Goal: Find specific page/section: Find specific page/section

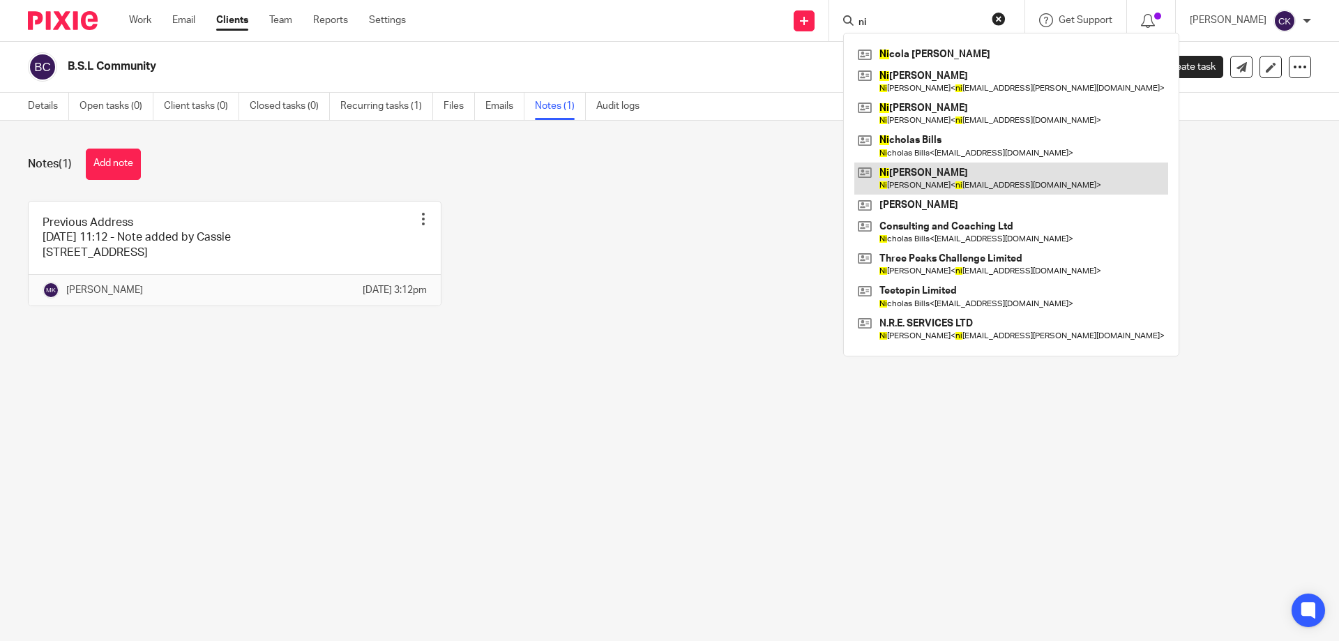
type input "ni"
click at [899, 170] on link at bounding box center [1011, 179] width 314 height 32
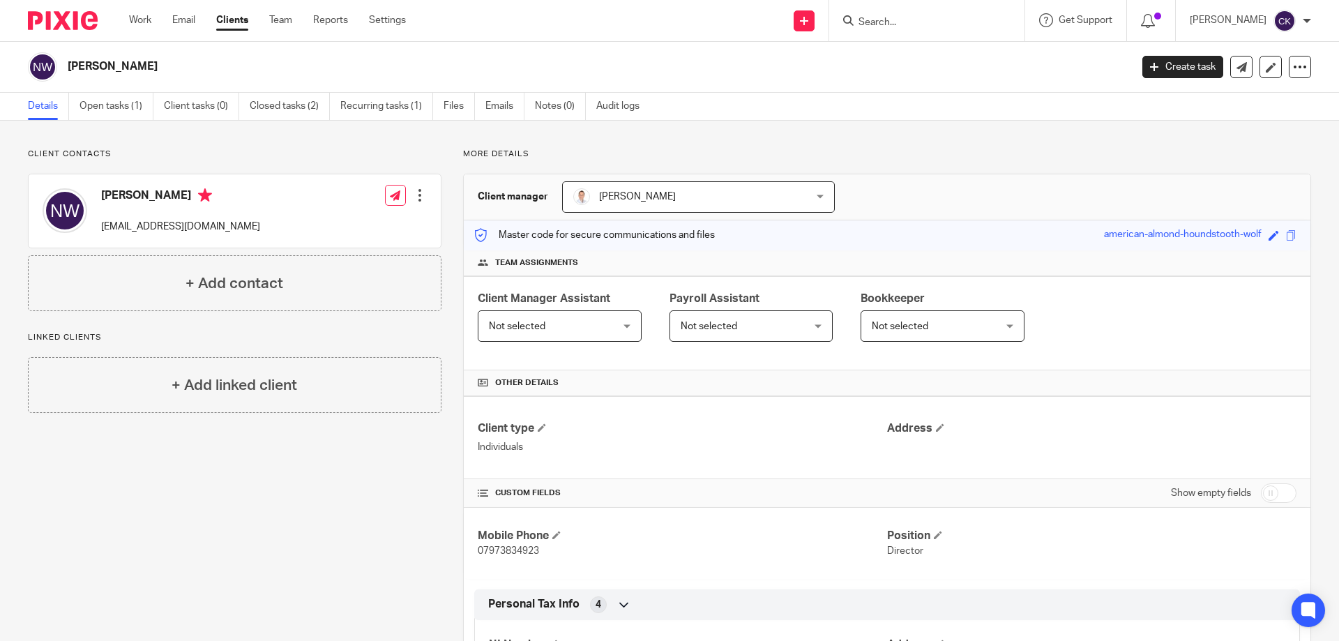
click at [871, 21] on input "Search" at bounding box center [920, 23] width 126 height 13
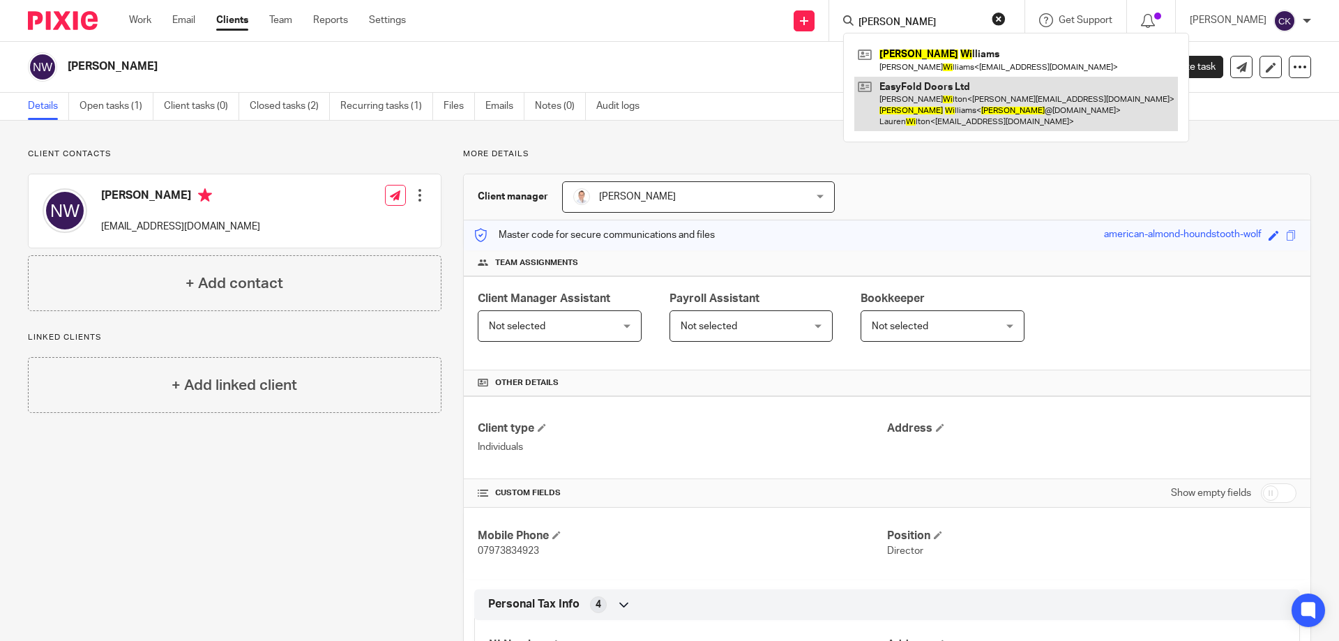
type input "nick wi"
click at [902, 106] on link at bounding box center [1016, 104] width 324 height 55
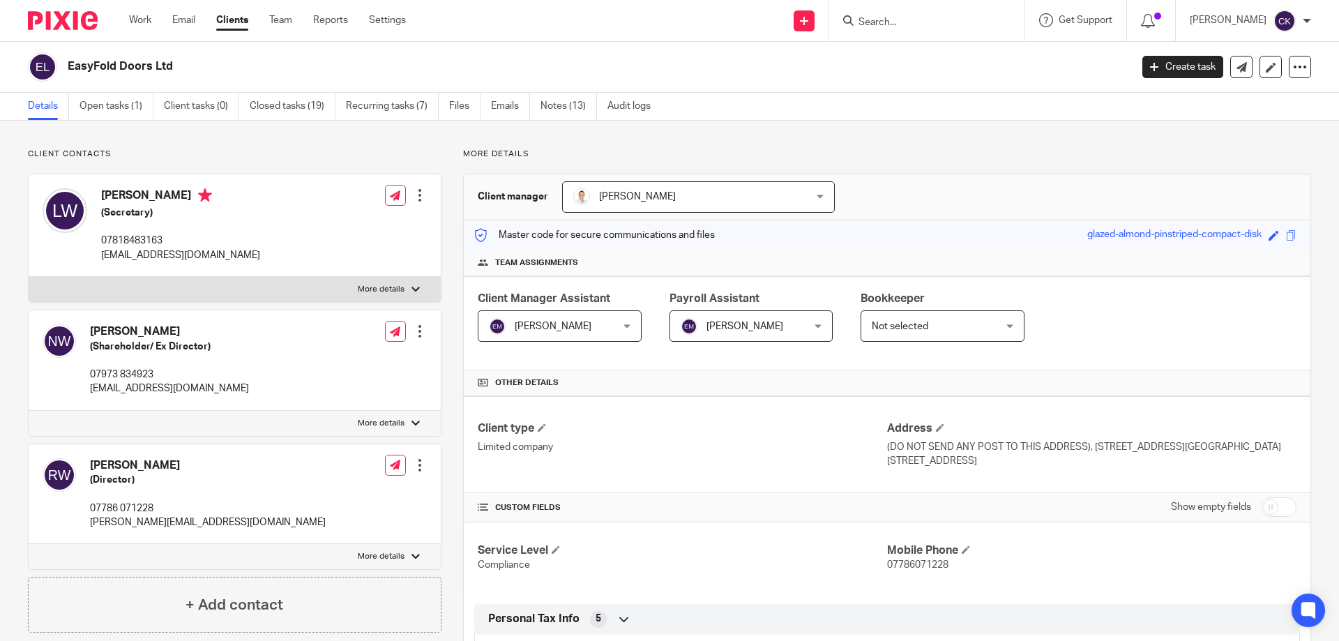
click at [886, 28] on input "Search" at bounding box center [920, 23] width 126 height 13
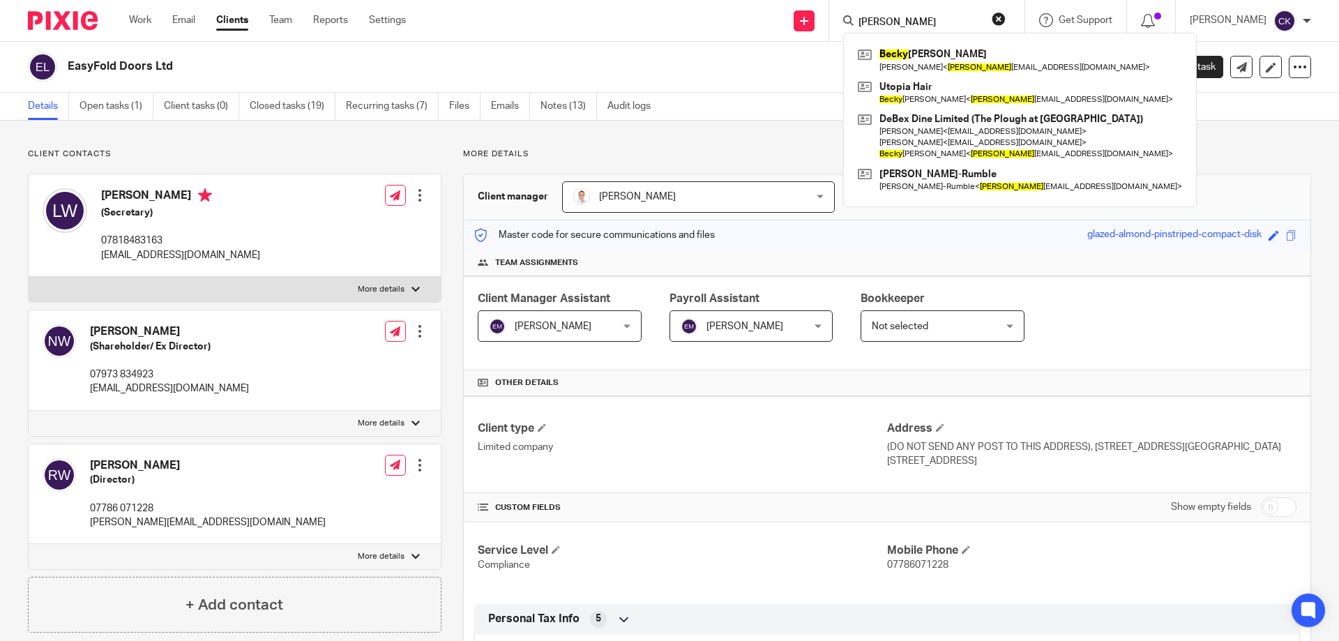
type input "becky"
click at [1006, 17] on button "reset" at bounding box center [999, 19] width 14 height 14
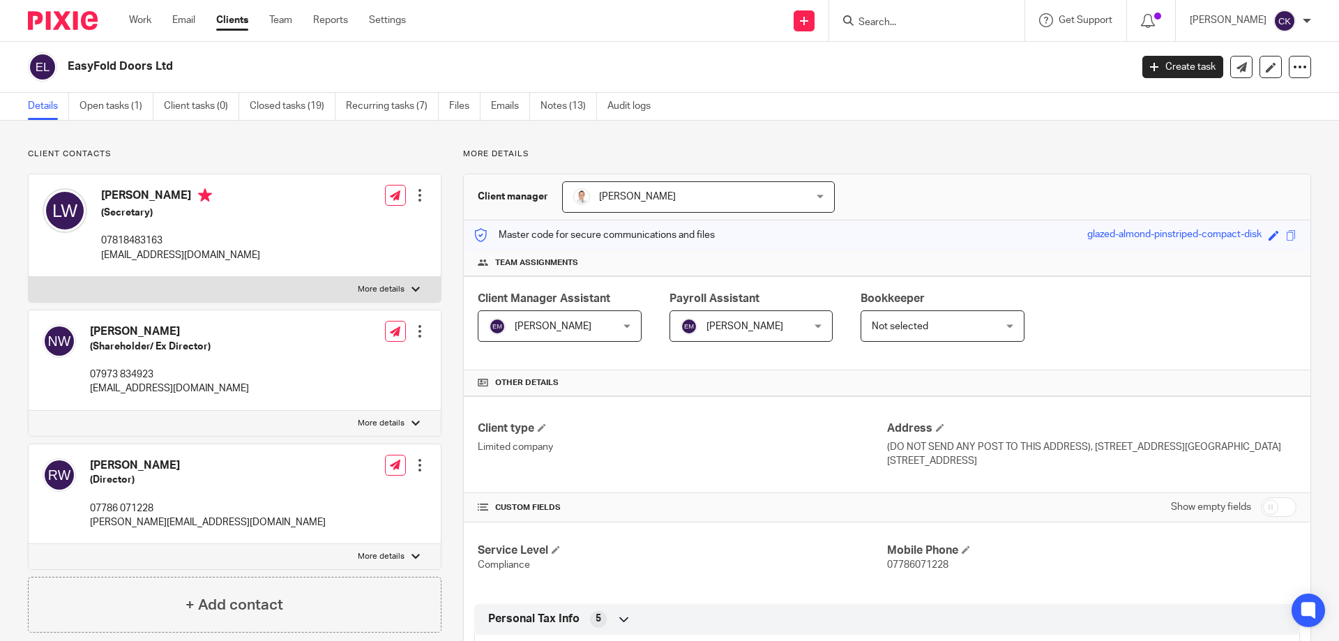
click at [967, 27] on input "Search" at bounding box center [920, 23] width 126 height 13
type input "p fire lim"
click at [1006, 25] on button "reset" at bounding box center [999, 19] width 14 height 14
click at [965, 22] on input "Search" at bounding box center [920, 23] width 126 height 13
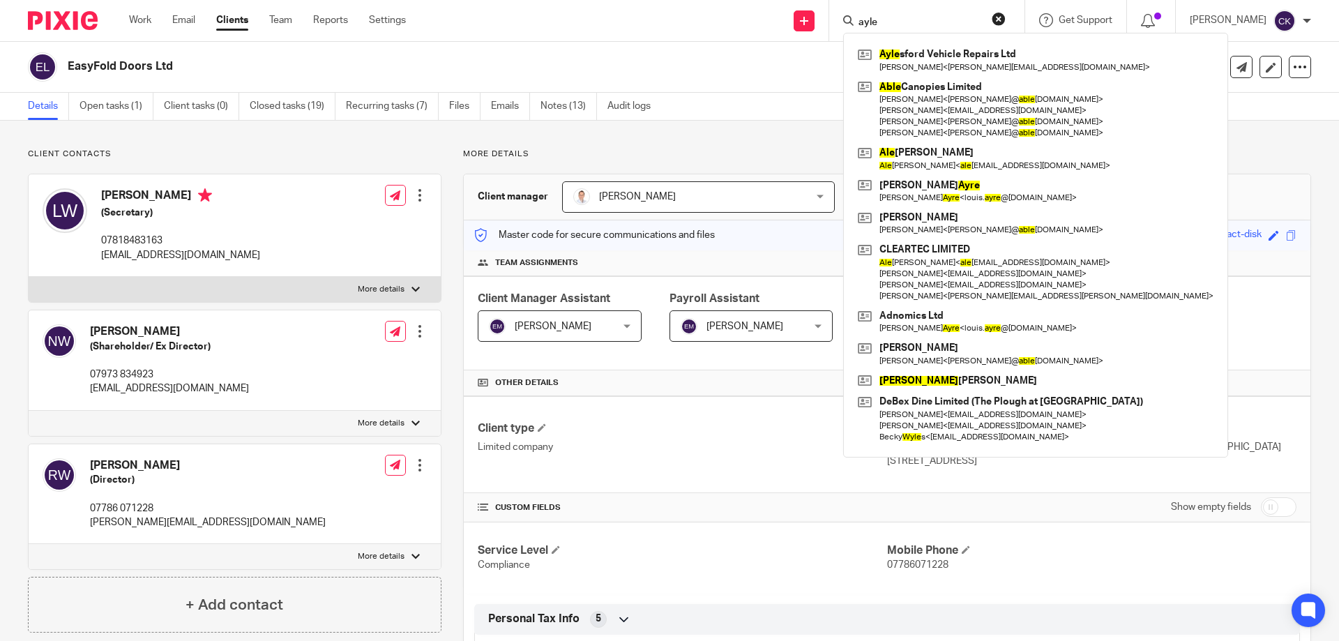
type input "ayle"
click at [1006, 15] on button "reset" at bounding box center [999, 19] width 14 height 14
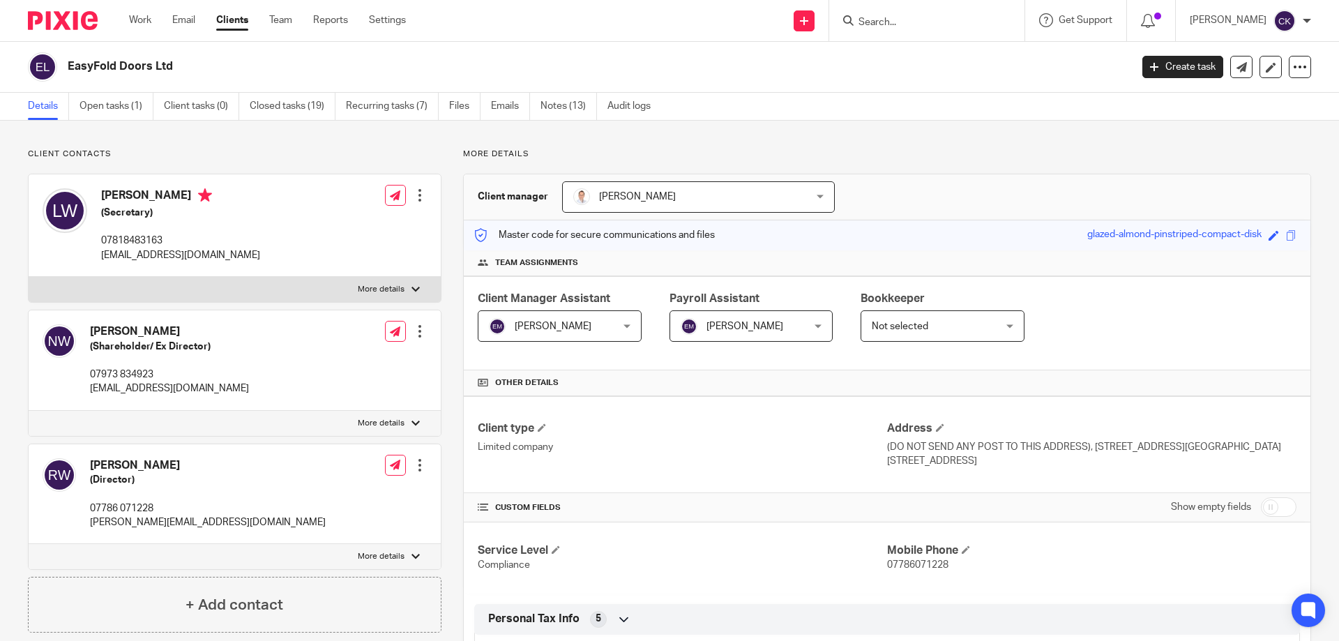
click at [946, 15] on form at bounding box center [931, 20] width 149 height 17
click at [913, 17] on input "Search" at bounding box center [920, 23] width 126 height 13
type input "j"
type input "joe's invesm"
click at [1006, 17] on button "reset" at bounding box center [999, 19] width 14 height 14
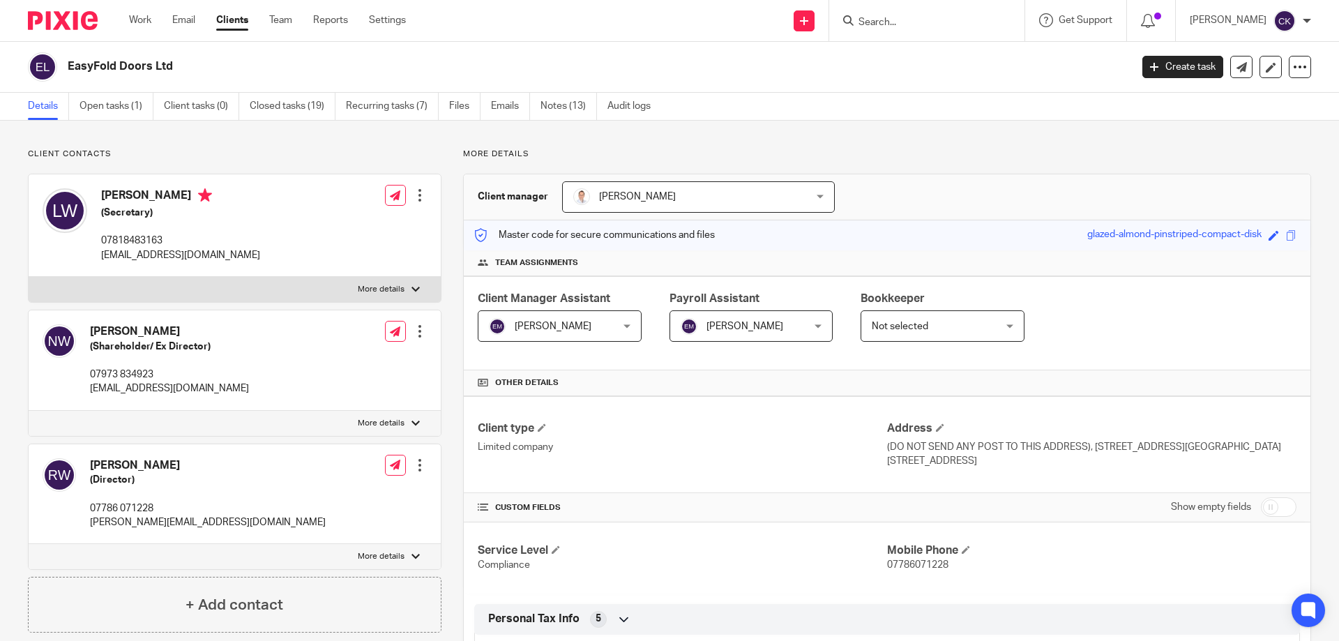
click at [978, 23] on input "Search" at bounding box center [920, 23] width 126 height 13
type input "jtc"
